Goal: Information Seeking & Learning: Find specific fact

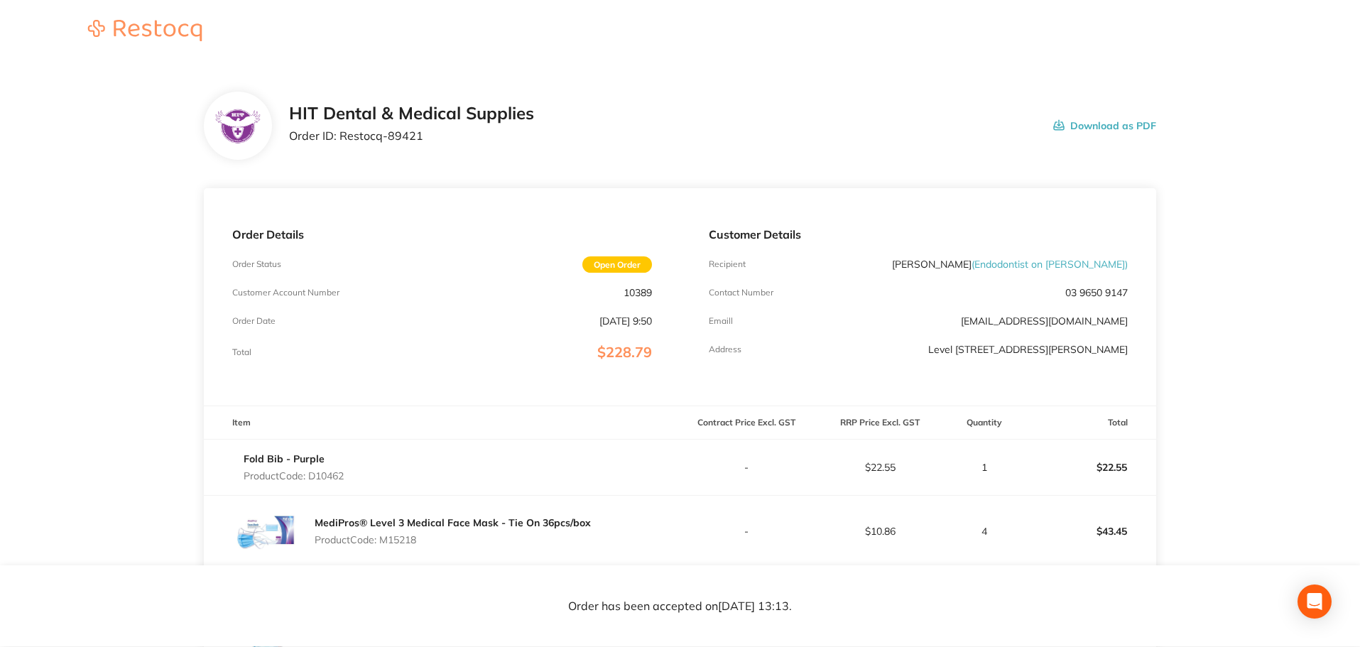
click at [763, 342] on div "Customer Details Recipient [PERSON_NAME] ( Endodontist on [PERSON_NAME] ) Conta…" at bounding box center [918, 296] width 476 height 217
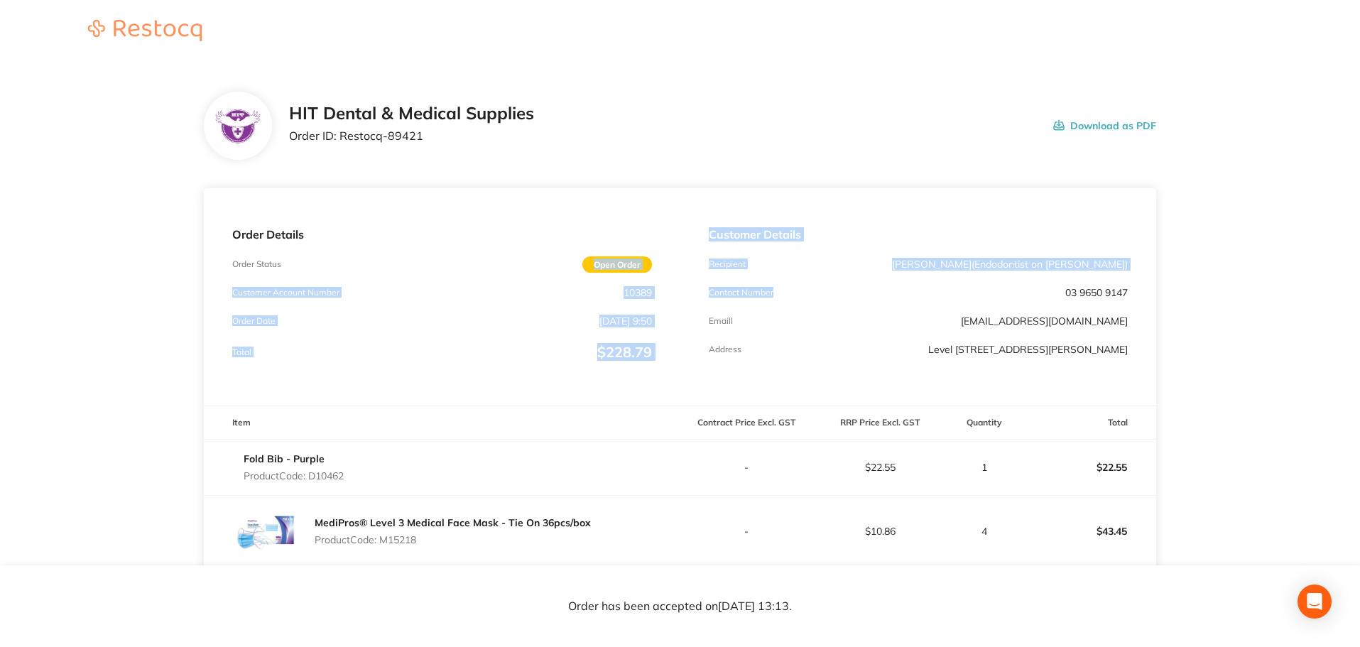
drag, startPoint x: 595, startPoint y: 261, endPoint x: 813, endPoint y: 296, distance: 220.2
click at [811, 296] on div "Order Details Order Status Open Order Customer Account Number 10389 Order Date …" at bounding box center [680, 296] width 952 height 217
click at [813, 296] on div "Contact Number [PHONE_NUMBER]" at bounding box center [918, 292] width 419 height 11
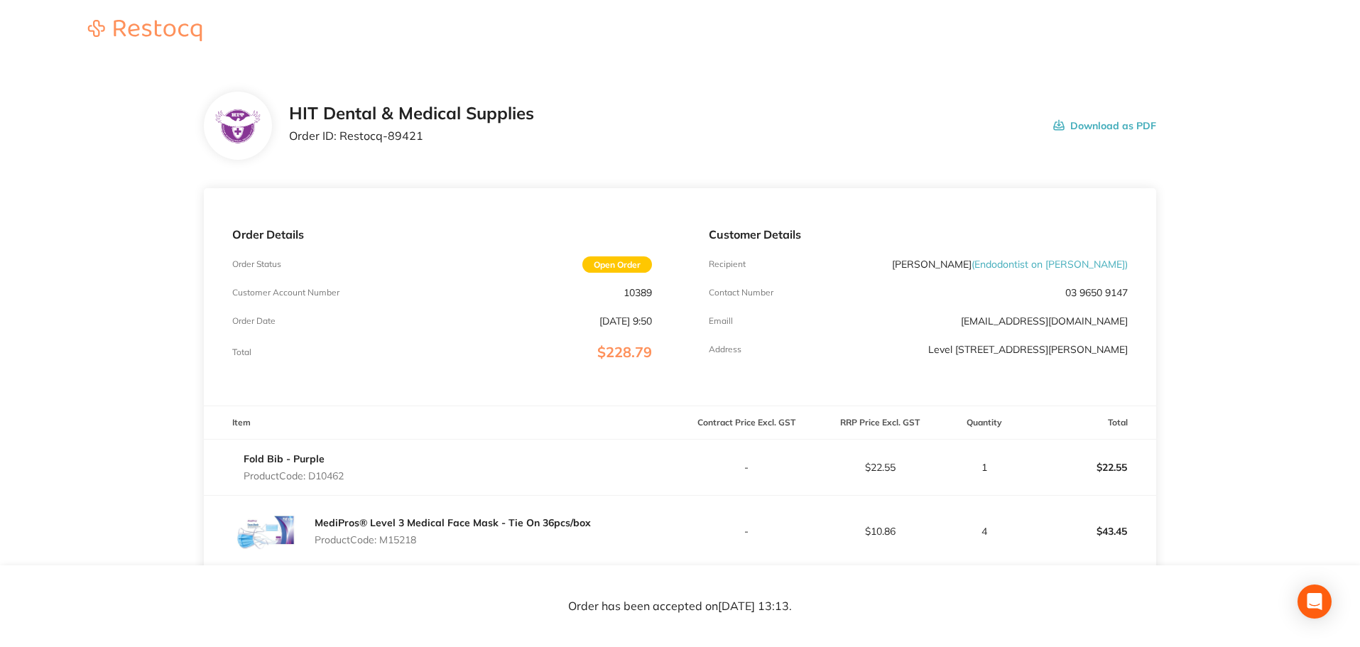
click at [813, 296] on div "Contact Number [PHONE_NUMBER]" at bounding box center [918, 292] width 419 height 11
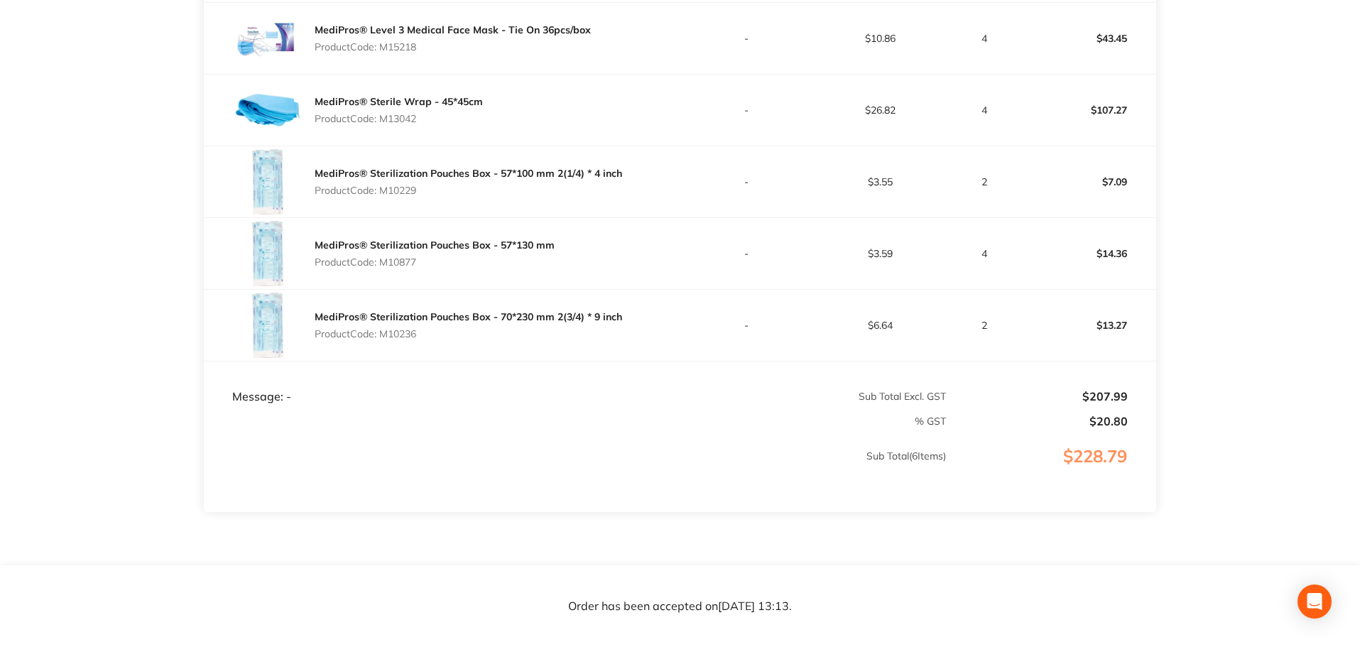
scroll to position [553, 0]
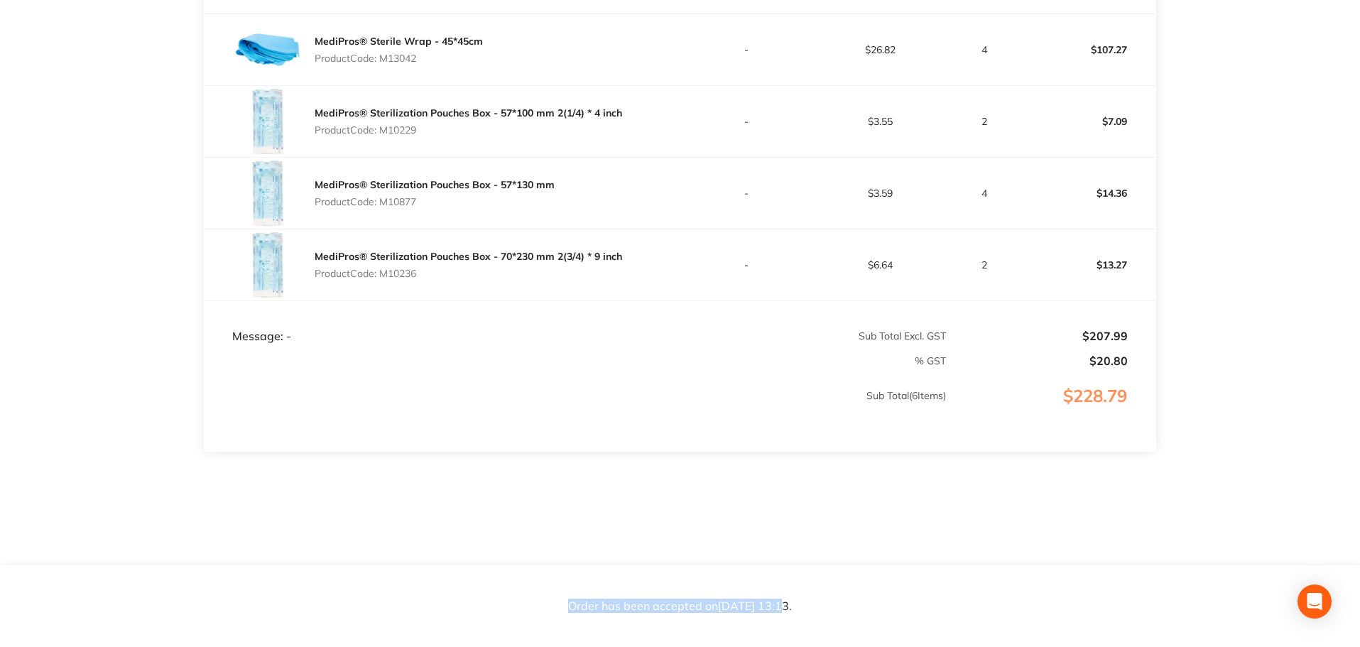
drag, startPoint x: 555, startPoint y: 595, endPoint x: 769, endPoint y: 606, distance: 214.1
click at [769, 606] on div "Order has been accepted on [DATE] 13:13 ." at bounding box center [680, 606] width 1360 height 36
click at [769, 606] on p "Order has been accepted on [DATE] 13:13 ." at bounding box center [680, 605] width 224 height 13
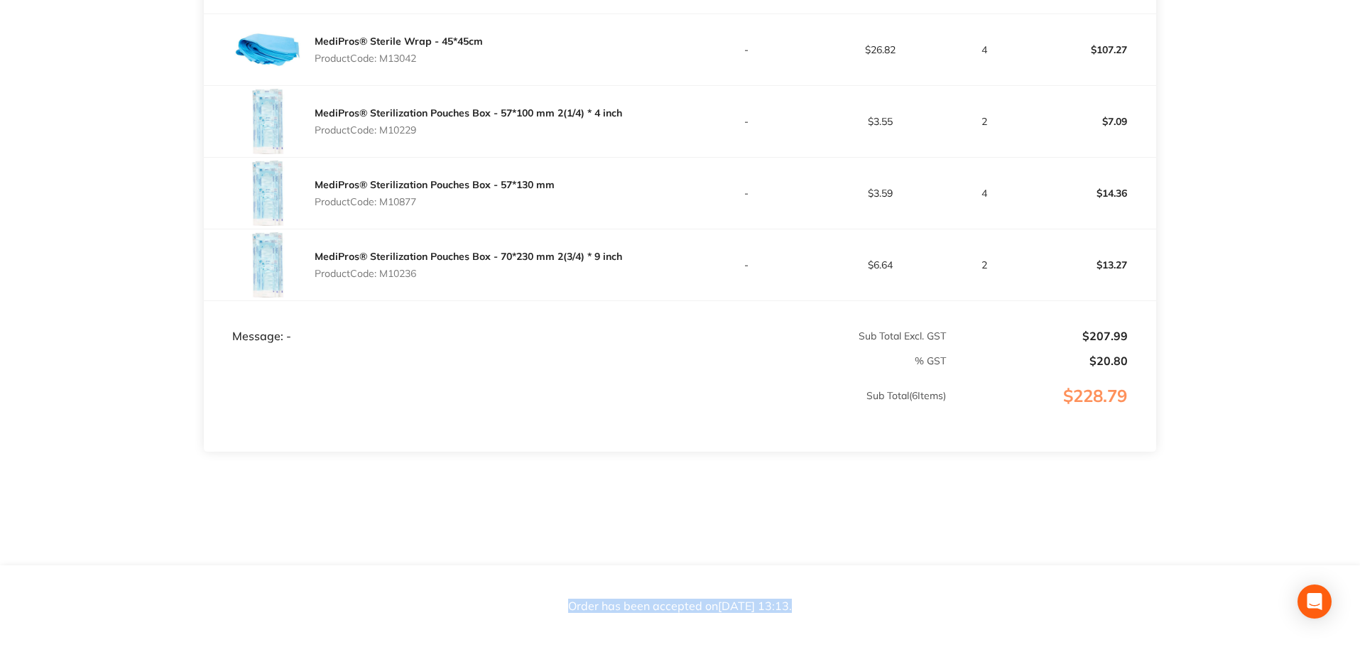
click at [769, 606] on p "Order has been accepted on [DATE] 13:13 ." at bounding box center [680, 605] width 224 height 13
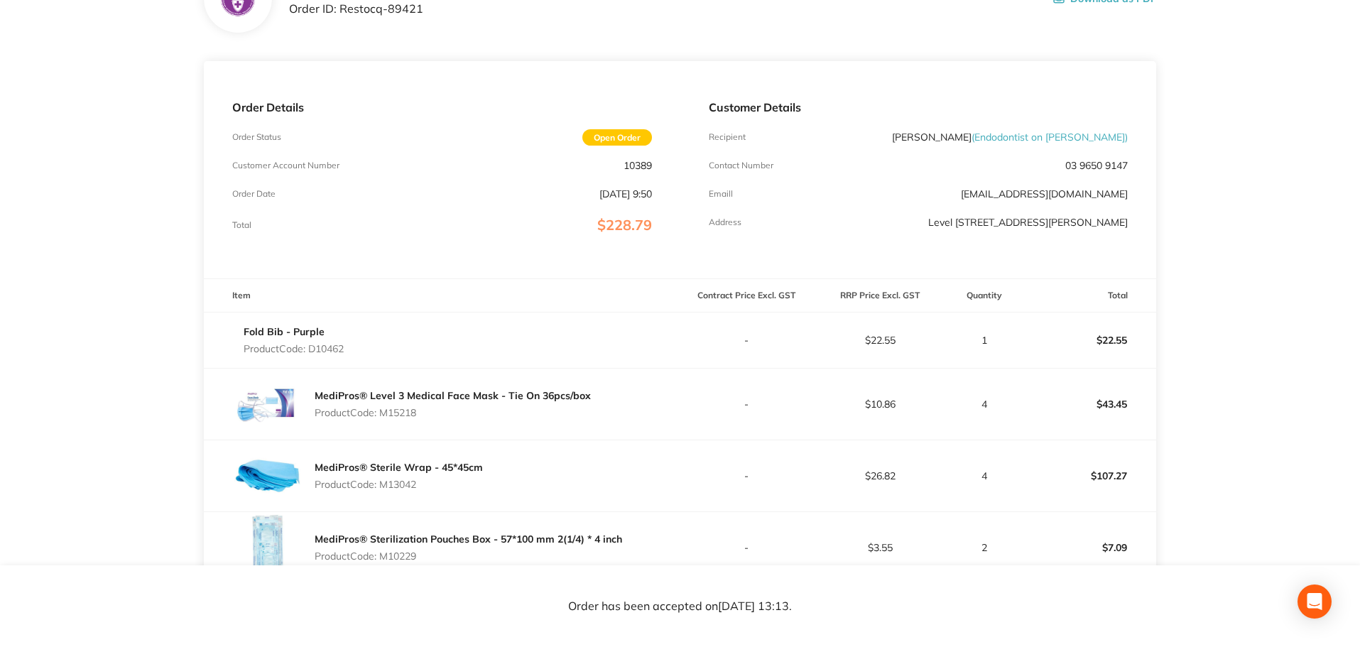
click at [768, 467] on td "-" at bounding box center [747, 476] width 134 height 72
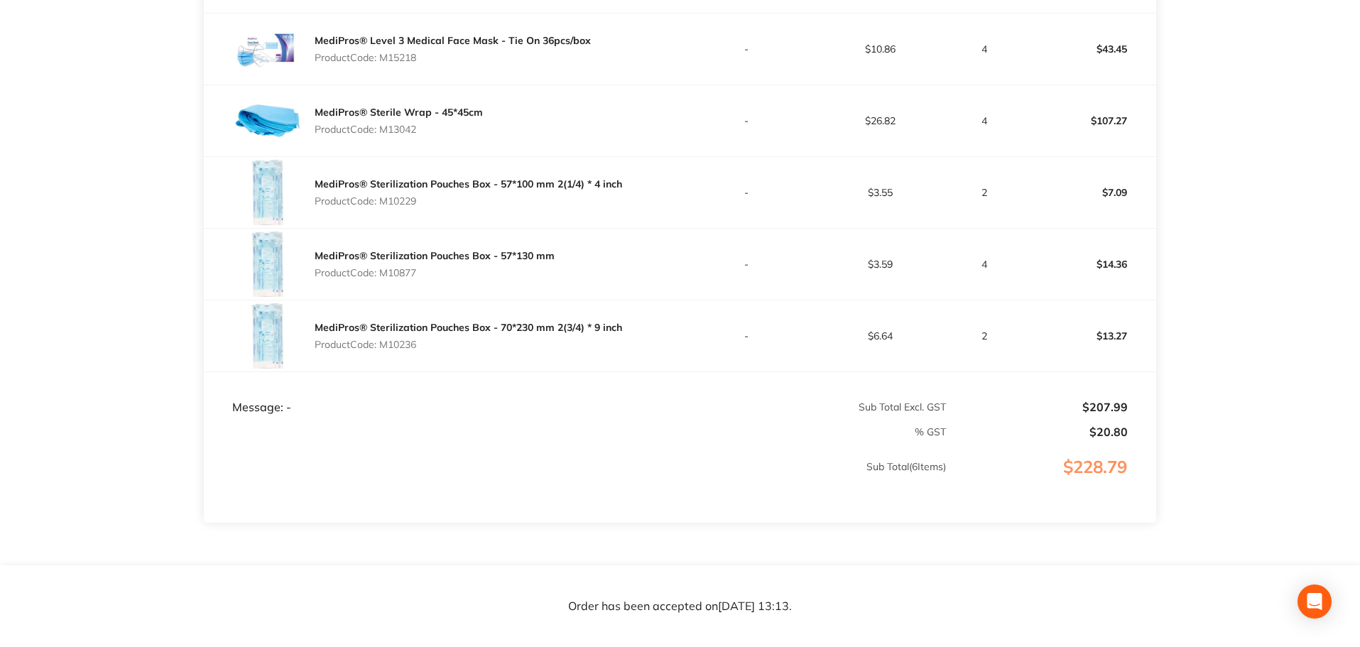
click at [768, 467] on p "Sub Total ( 6 Items)" at bounding box center [576, 481] width 742 height 40
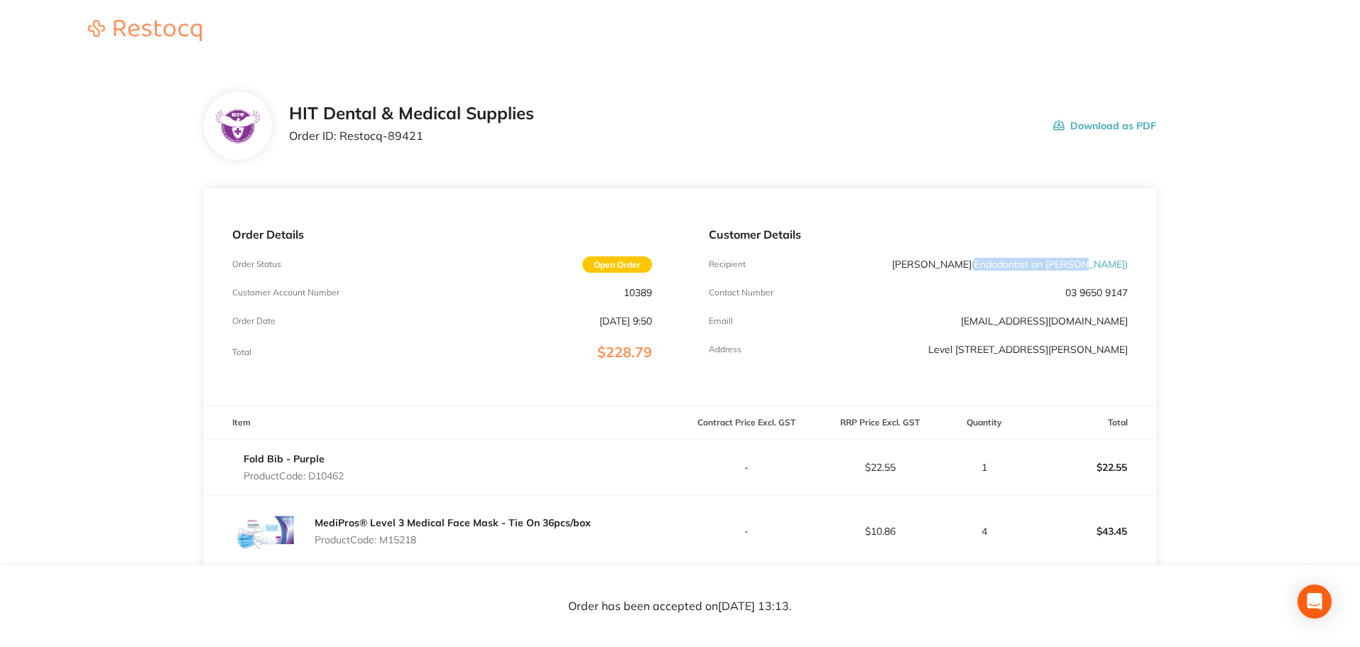
drag, startPoint x: 1026, startPoint y: 265, endPoint x: 1123, endPoint y: 266, distance: 97.3
click at [1123, 266] on span "( Endodontist on [PERSON_NAME] )" at bounding box center [1050, 264] width 156 height 13
copy span "Endodontist on [PERSON_NAME]"
drag, startPoint x: 440, startPoint y: 134, endPoint x: 342, endPoint y: 137, distance: 98.1
click at [342, 137] on p "Order ID: Restocq- 89421" at bounding box center [411, 135] width 245 height 13
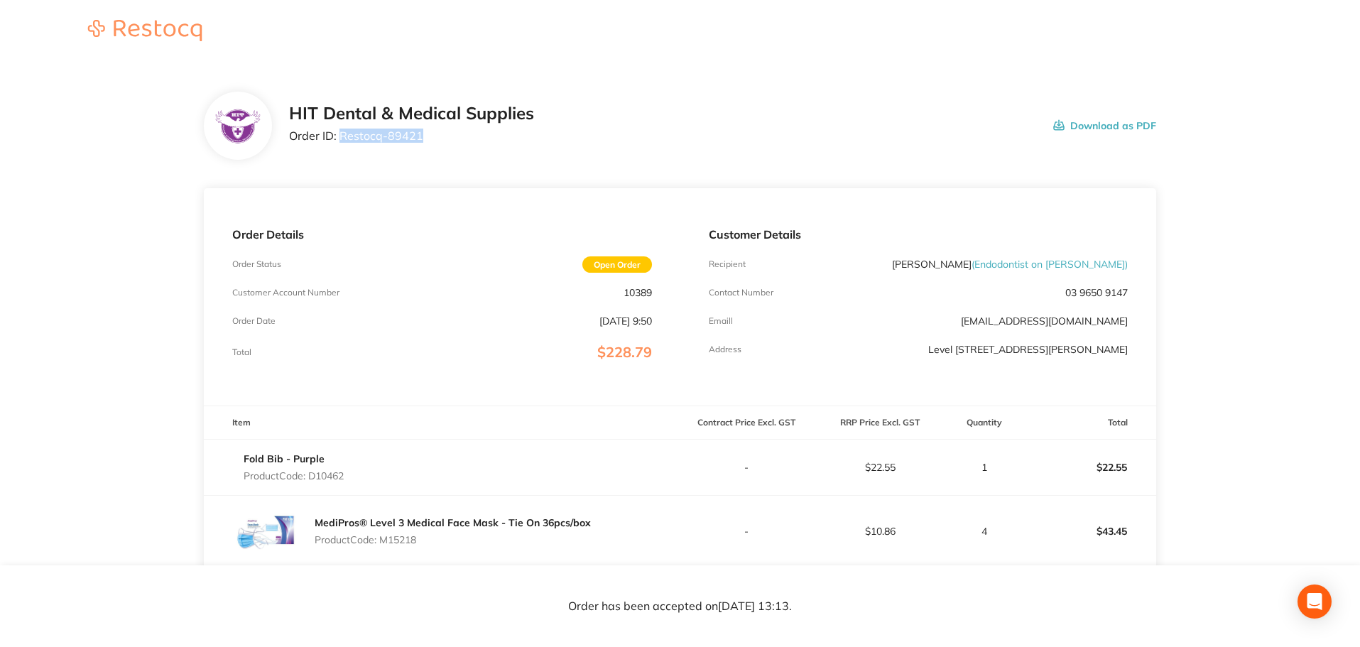
copy p "Restocq- 89421"
click at [420, 146] on div "HIT Dental & Medical Supplies Order ID: Restocq- 89421" at bounding box center [411, 126] width 245 height 44
click at [377, 140] on p "Order ID: Restocq- 89421" at bounding box center [411, 135] width 245 height 13
click at [334, 136] on p "Order ID: Restocq- 89421" at bounding box center [411, 135] width 245 height 13
drag, startPoint x: 342, startPoint y: 131, endPoint x: 440, endPoint y: 139, distance: 98.3
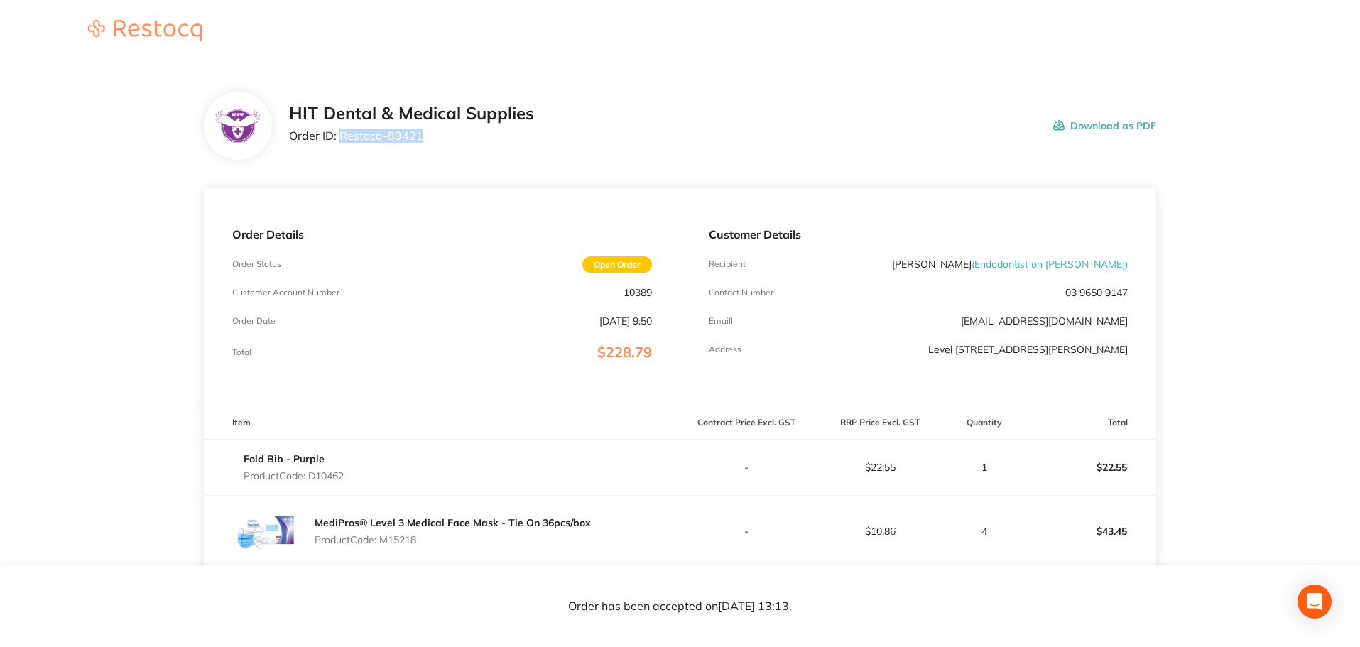
click at [440, 139] on p "Order ID: Restocq- 89421" at bounding box center [411, 135] width 245 height 13
copy p "Restocq- 89421"
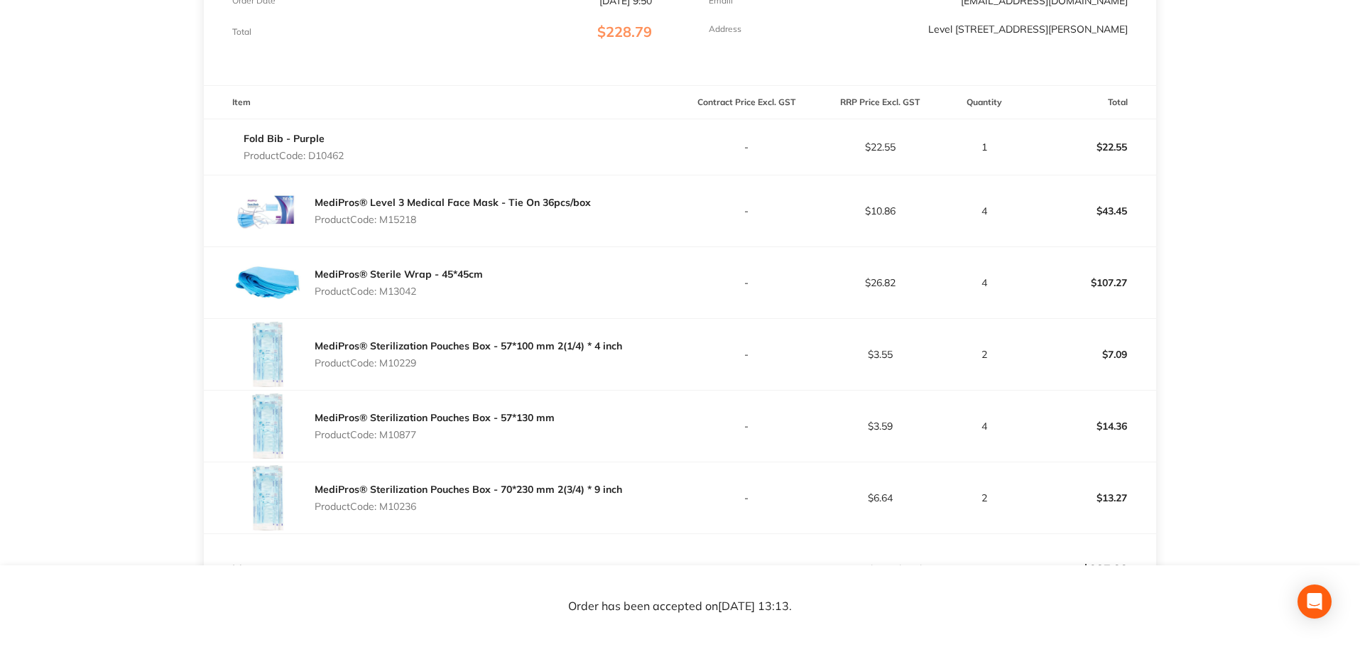
scroll to position [213, 0]
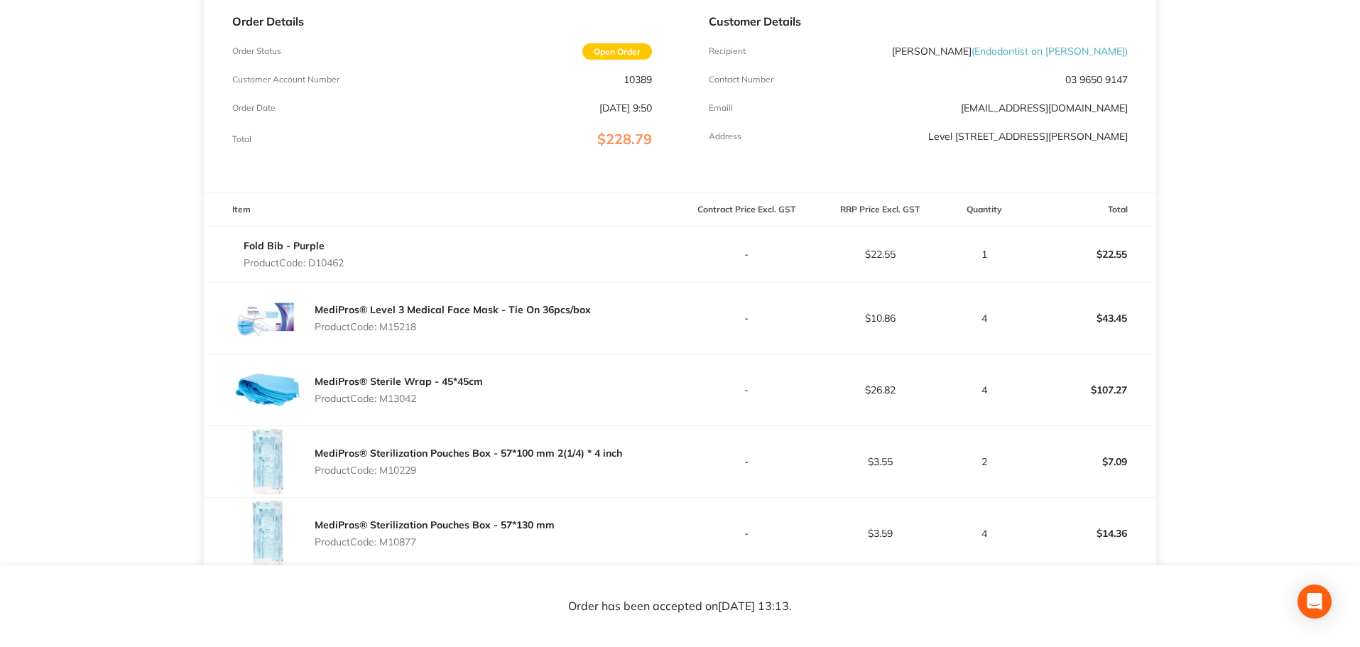
click at [335, 266] on p "Product Code: D10462" at bounding box center [294, 262] width 100 height 11
copy p "D10462"
click at [405, 331] on p "Product Code: M15218" at bounding box center [453, 326] width 276 height 11
drag, startPoint x: 405, startPoint y: 331, endPoint x: 482, endPoint y: 331, distance: 77.4
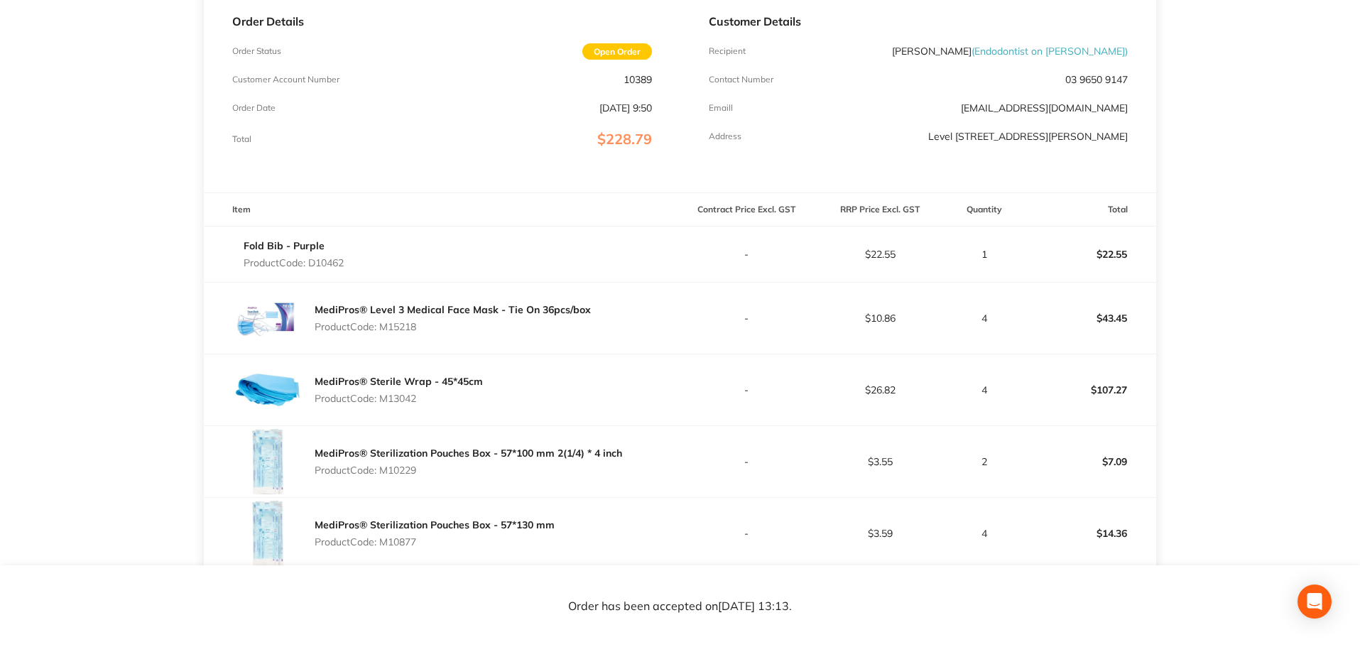
click at [406, 331] on p "Product Code: M15218" at bounding box center [453, 326] width 276 height 11
copy p "M15218"
click at [391, 467] on p "Product Code: M10229" at bounding box center [469, 470] width 308 height 11
copy p "M10229"
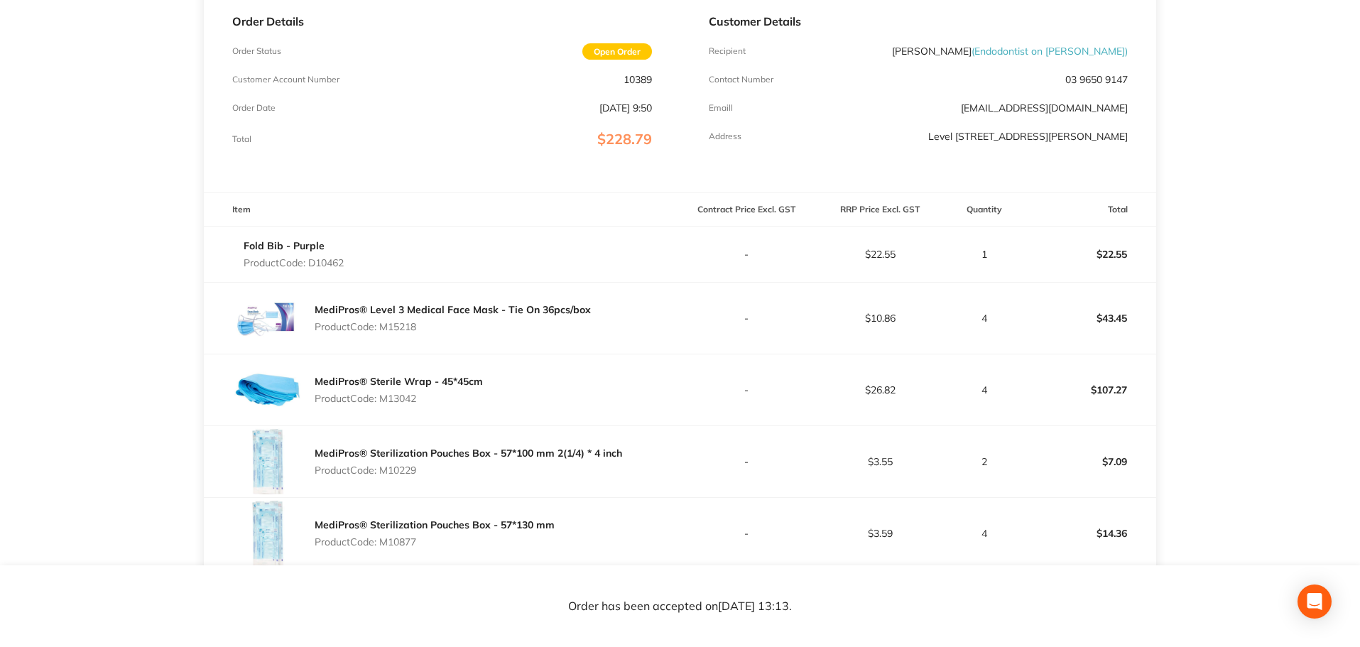
scroll to position [553, 0]
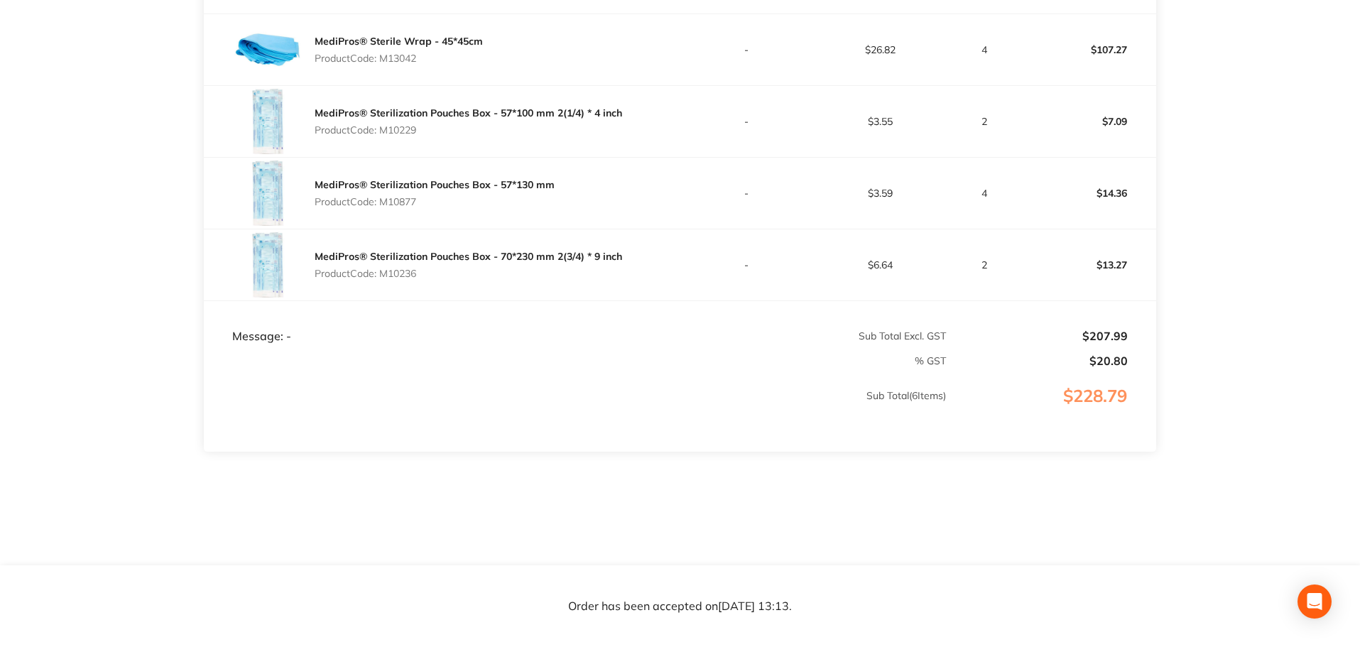
click at [396, 196] on p "Product Code: M10877" at bounding box center [435, 201] width 240 height 11
copy p "M10877"
click at [402, 275] on p "Product Code: M10236" at bounding box center [469, 273] width 308 height 11
click at [403, 275] on p "Product Code: M10236" at bounding box center [469, 273] width 308 height 11
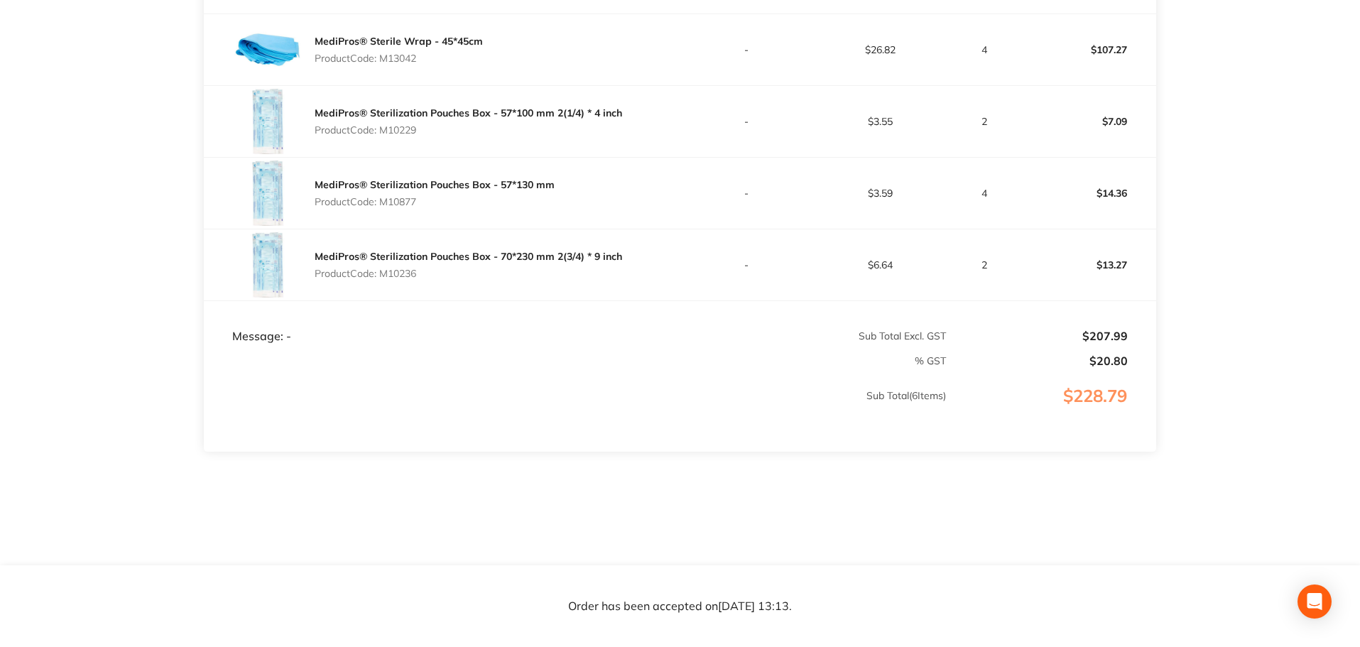
copy p "M10236"
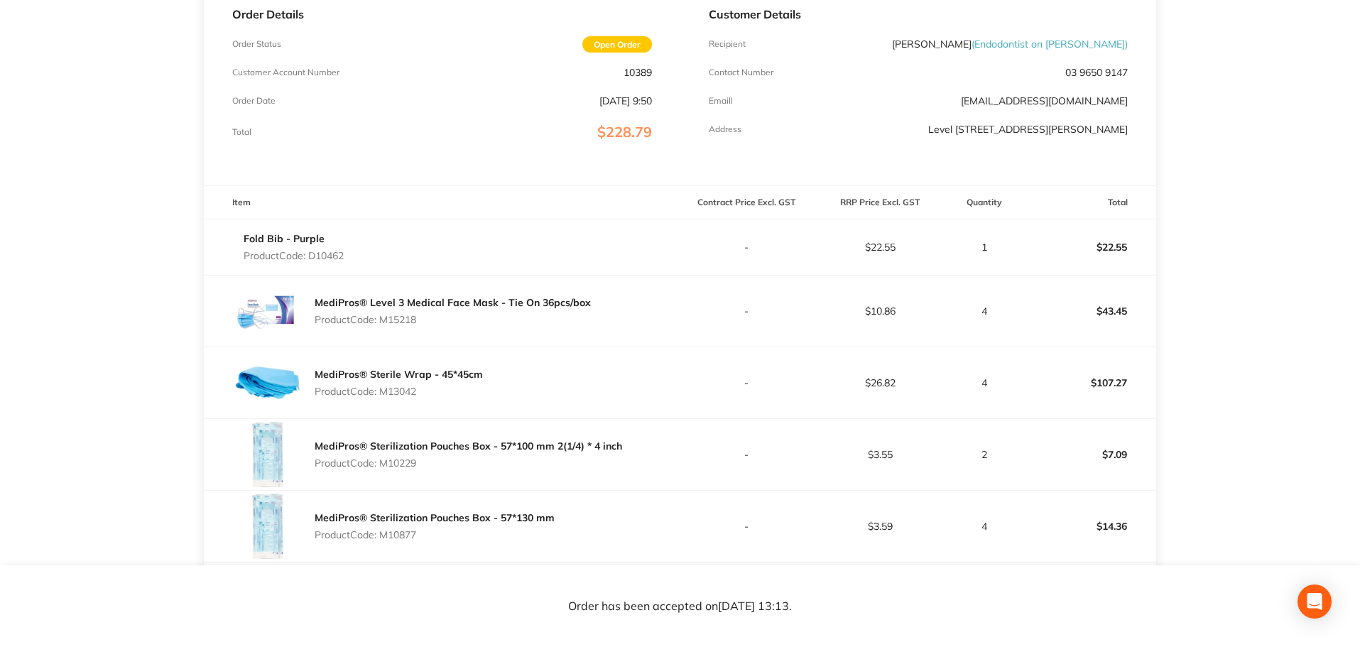
scroll to position [355, 0]
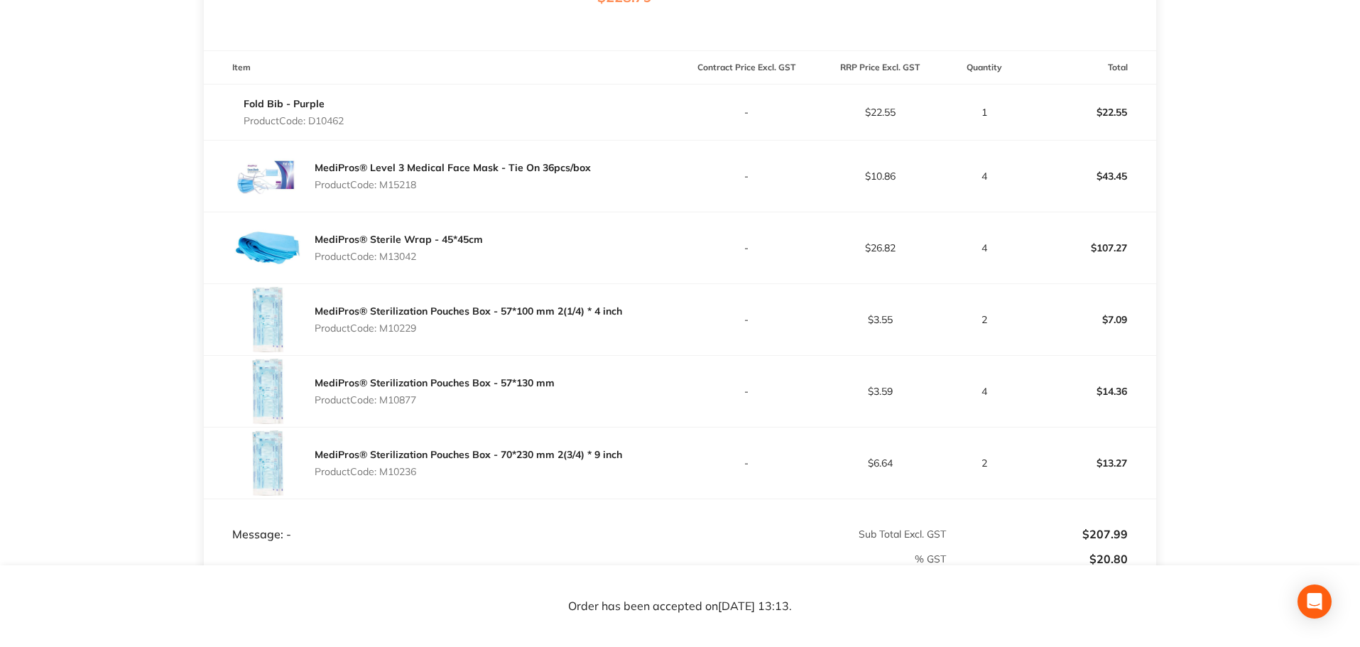
click at [409, 260] on p "Product Code: M13042" at bounding box center [399, 256] width 168 height 11
copy p "M13042"
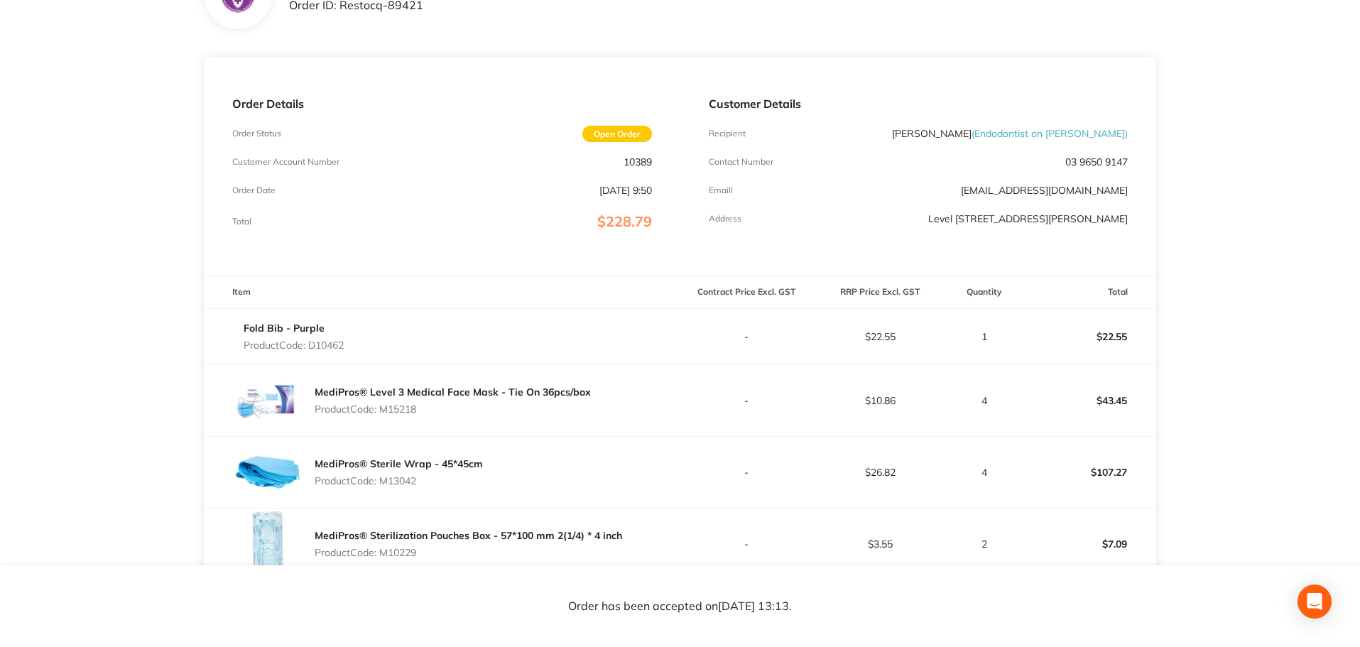
scroll to position [284, 0]
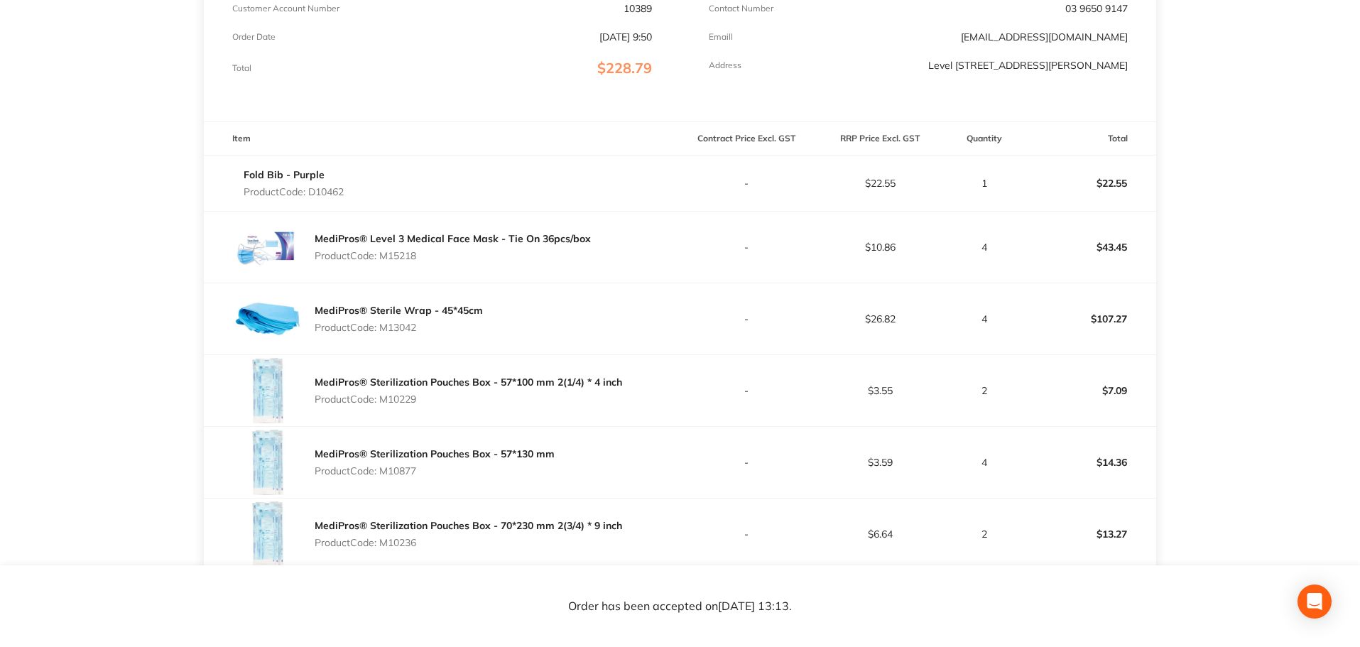
click at [1090, 324] on p "$107.27" at bounding box center [1090, 319] width 132 height 34
click at [896, 189] on td "$22.55" at bounding box center [880, 183] width 134 height 56
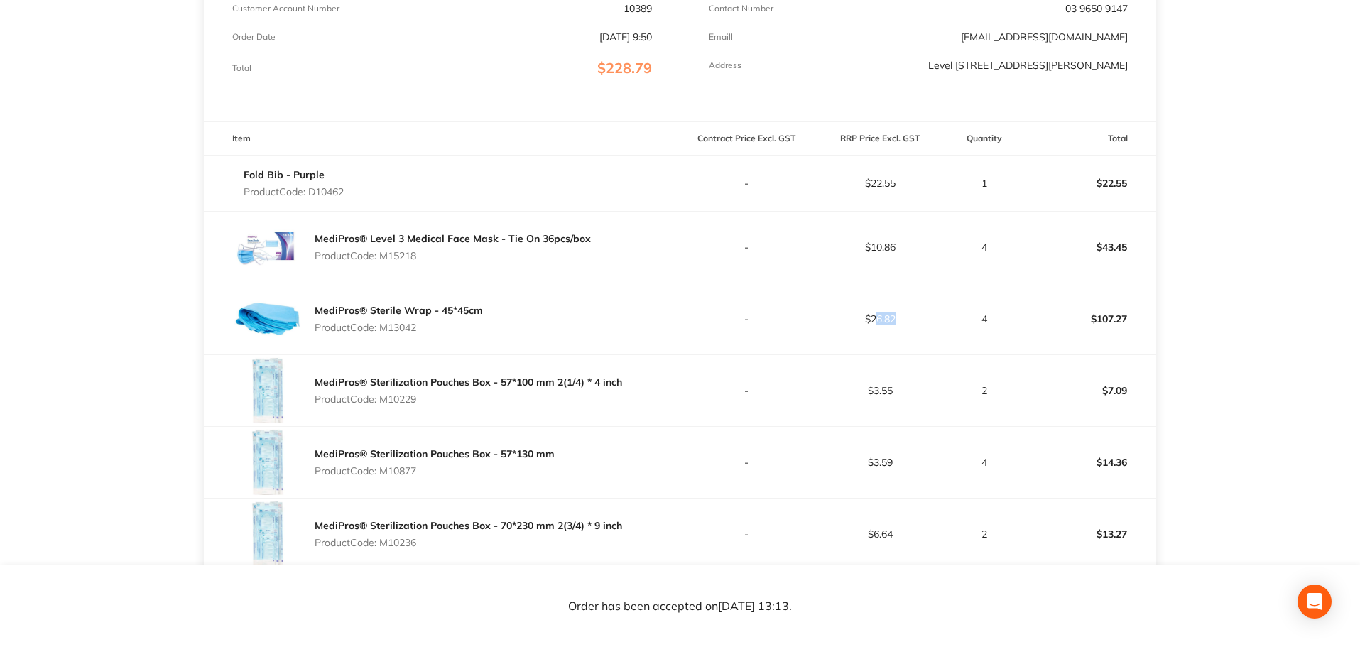
drag, startPoint x: 876, startPoint y: 321, endPoint x: 896, endPoint y: 325, distance: 20.3
click at [896, 325] on td "$26.82" at bounding box center [880, 319] width 134 height 72
click at [884, 362] on td "$3.55" at bounding box center [880, 390] width 134 height 72
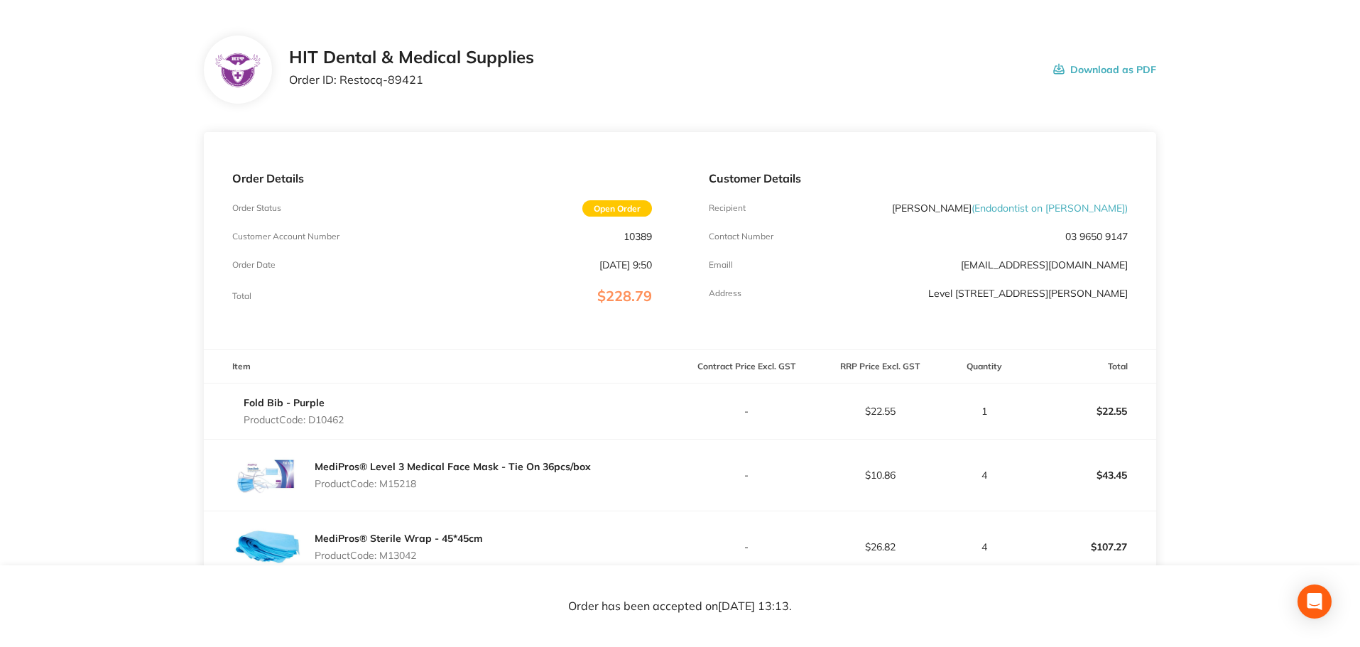
scroll to position [142, 0]
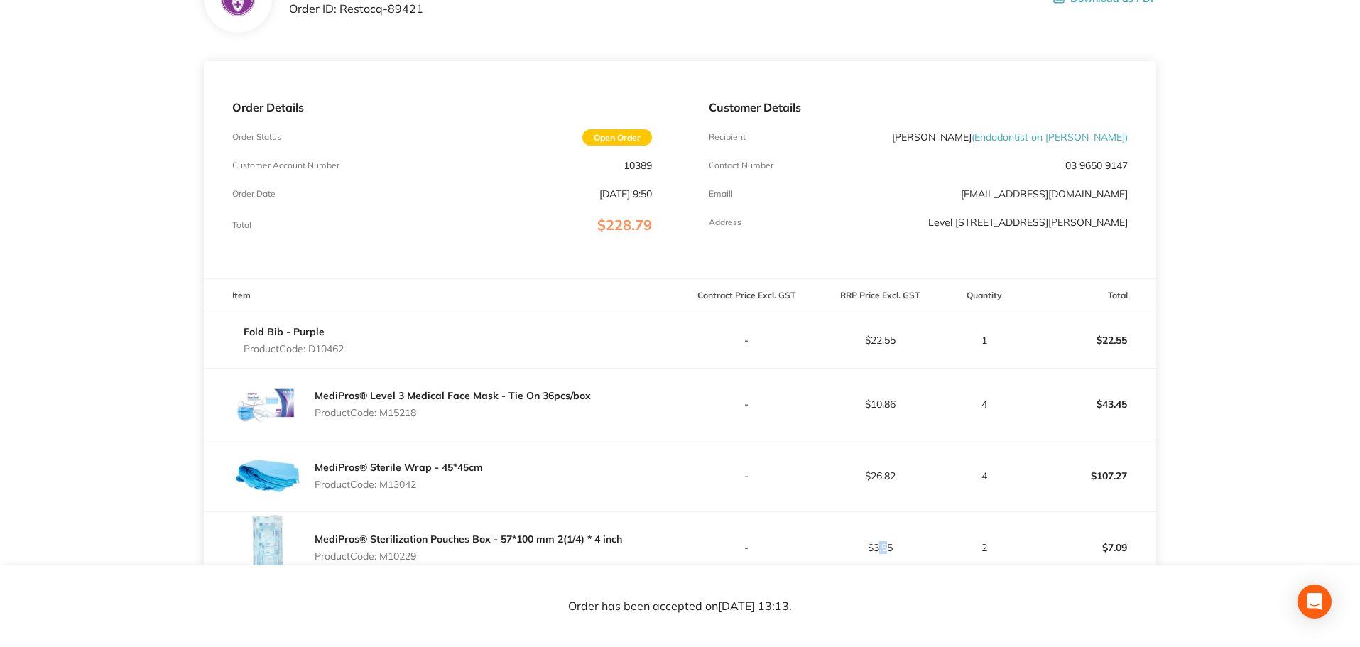
click at [1030, 380] on td "$43.45" at bounding box center [1090, 404] width 134 height 72
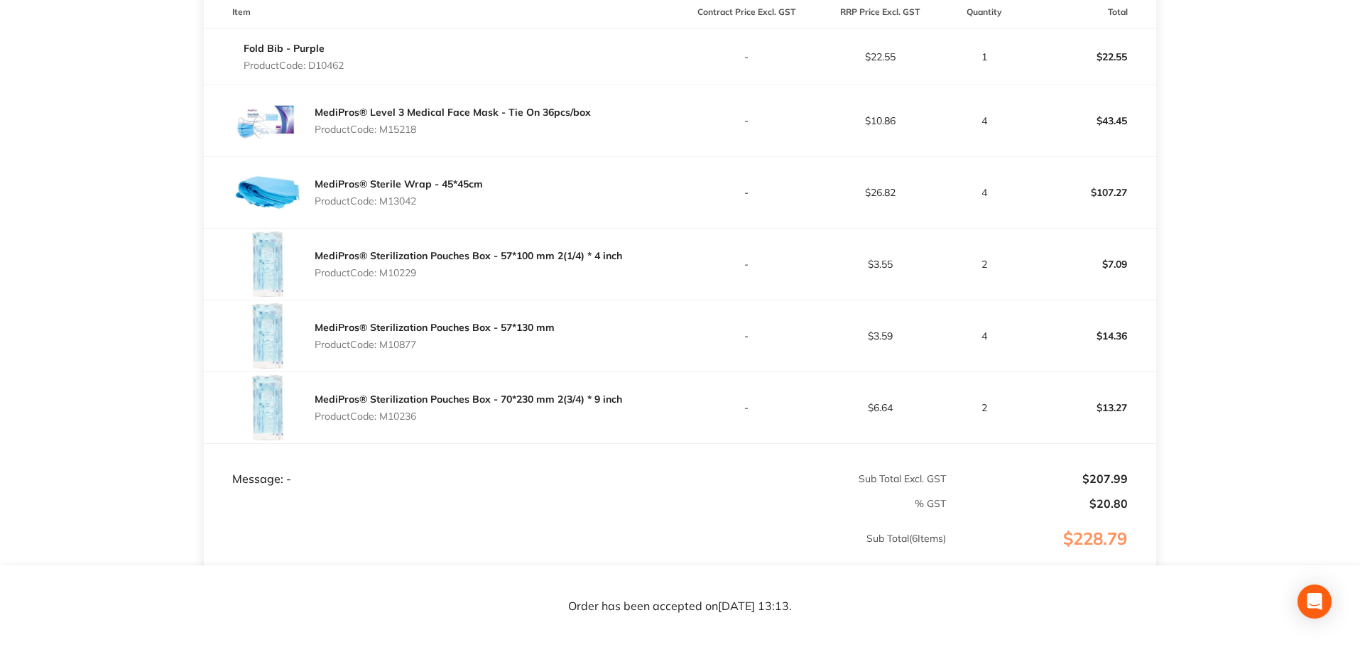
scroll to position [411, 0]
